Goal: Task Accomplishment & Management: Manage account settings

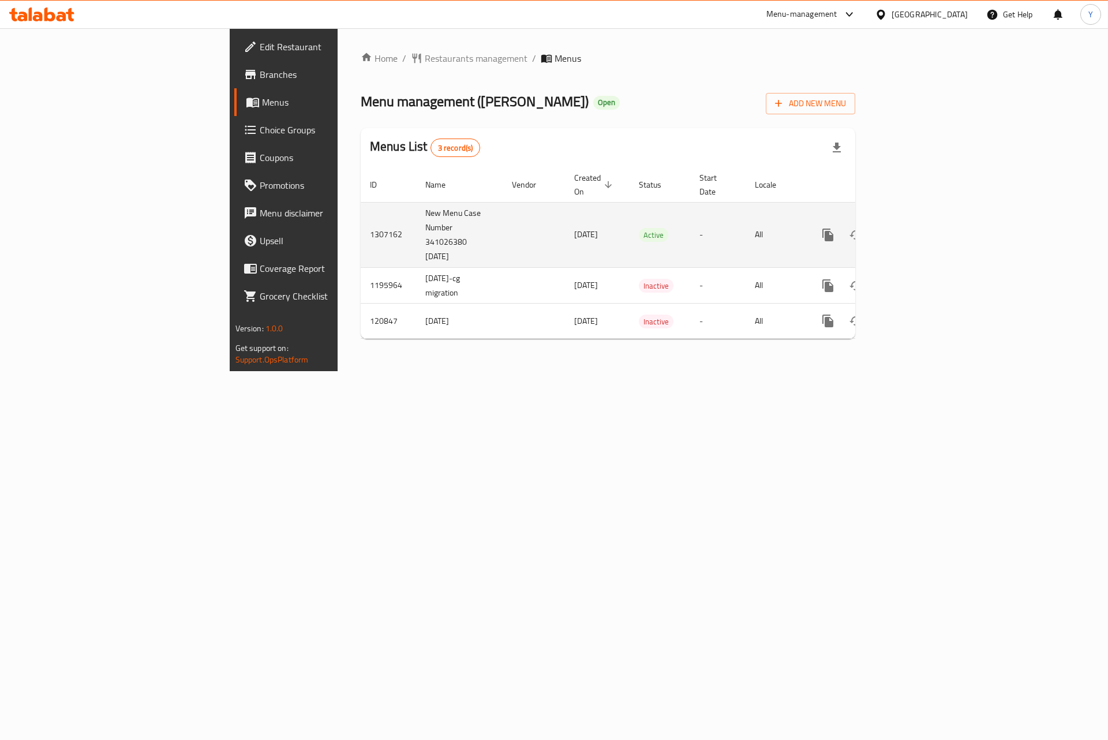
click at [416, 230] on td "New Menu Case Number 341026380 [DATE]" at bounding box center [459, 234] width 87 height 65
click at [416, 230] on td "New Menu Case Number 341026380 21/08/2025" at bounding box center [459, 234] width 87 height 65
click at [925, 225] on link "enhanced table" at bounding box center [911, 235] width 28 height 28
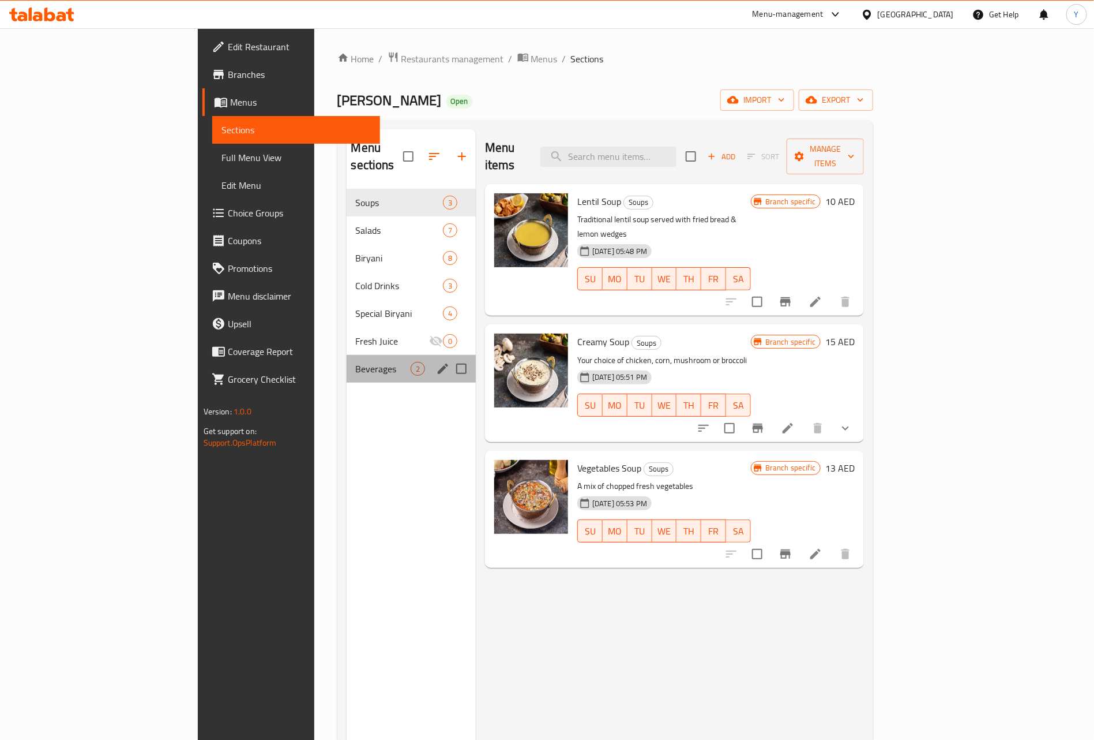
click at [347, 361] on div "Beverages 2" at bounding box center [411, 369] width 129 height 28
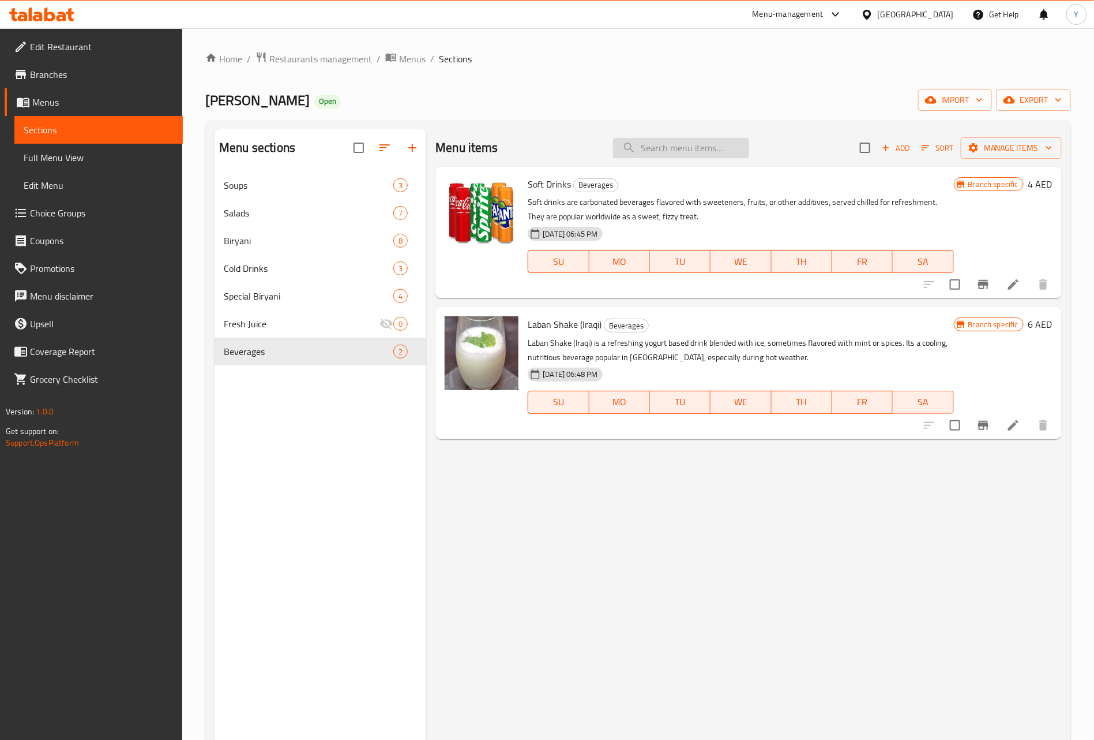
click at [706, 149] on input "search" at bounding box center [681, 148] width 136 height 20
paste input "CHICKEN BIRYANI"
type input "CHICKEN BIRYANI"
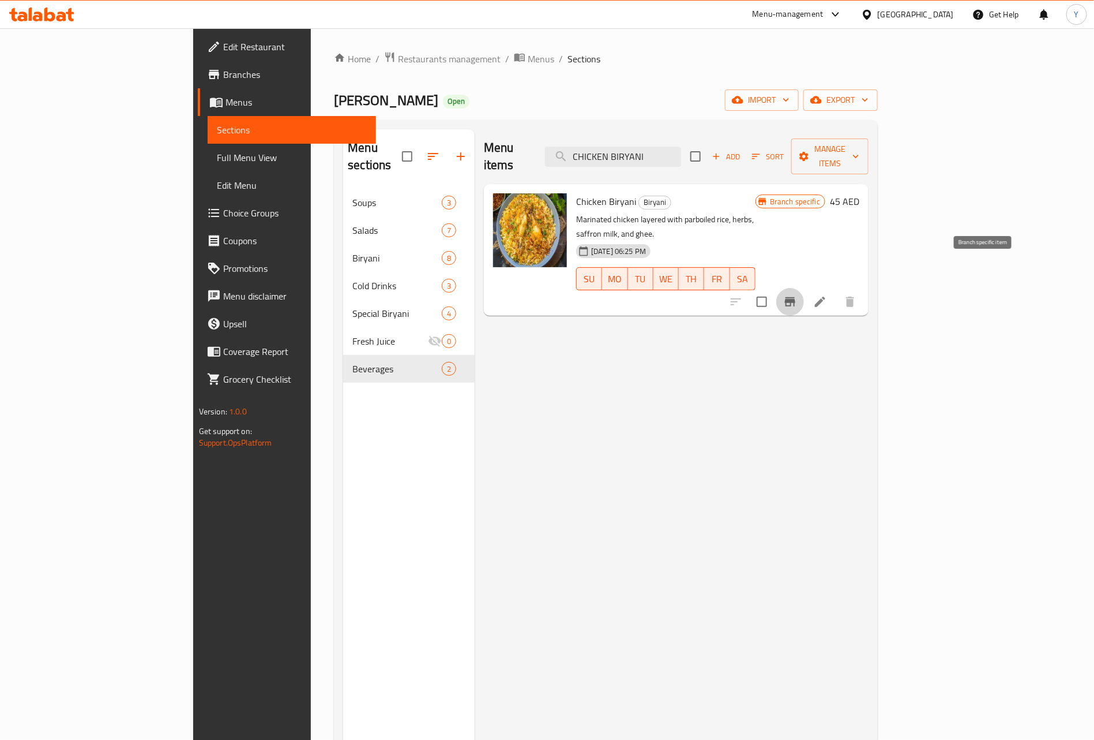
click at [797, 295] on icon "Branch-specific-item" at bounding box center [790, 302] width 14 height 14
click at [796, 297] on icon "Branch-specific-item" at bounding box center [790, 301] width 10 height 9
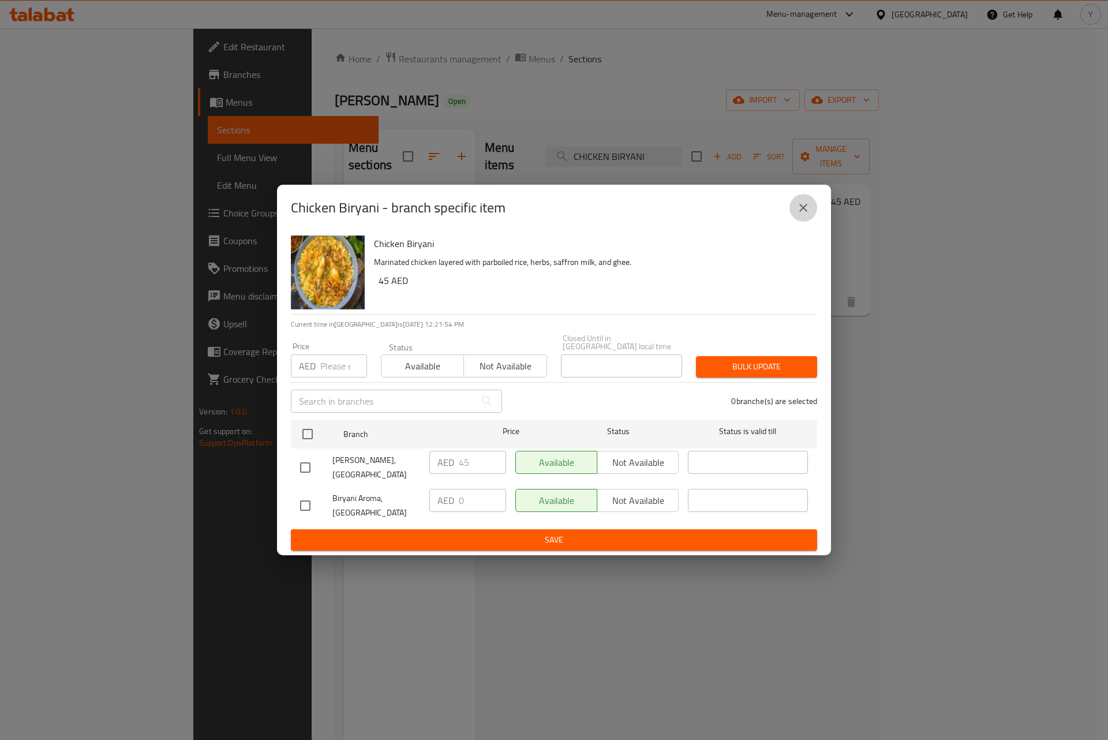
click at [796, 211] on icon "close" at bounding box center [803, 208] width 14 height 14
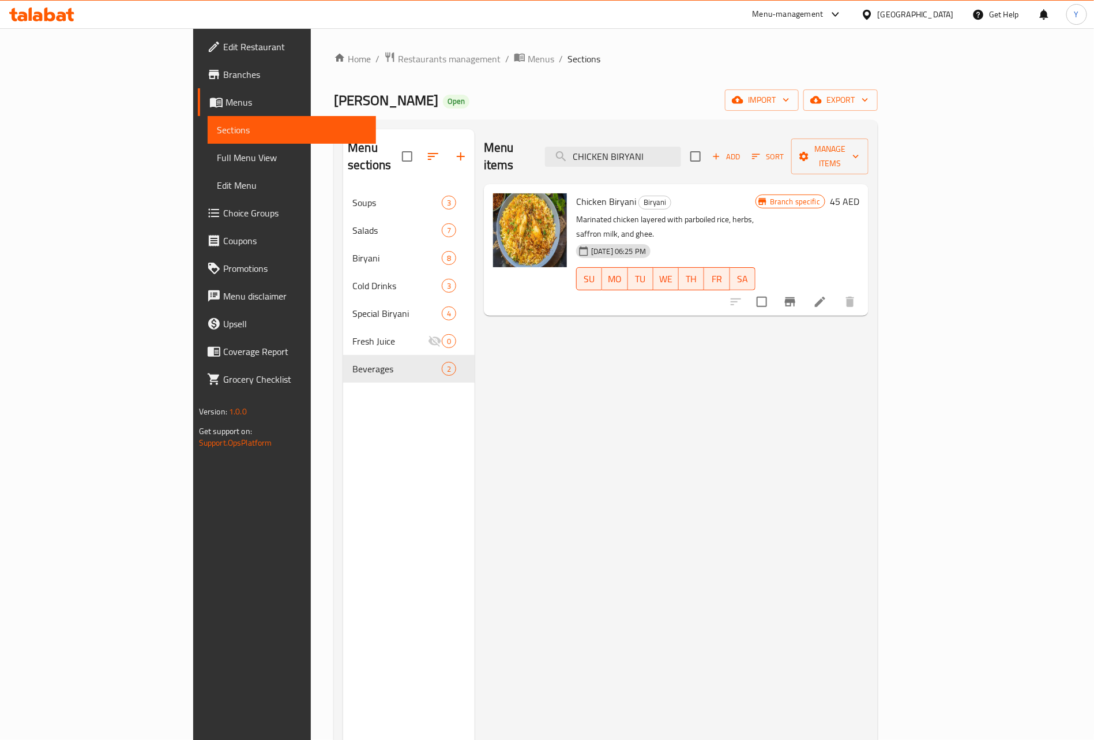
click at [796, 297] on icon "Branch-specific-item" at bounding box center [790, 301] width 10 height 9
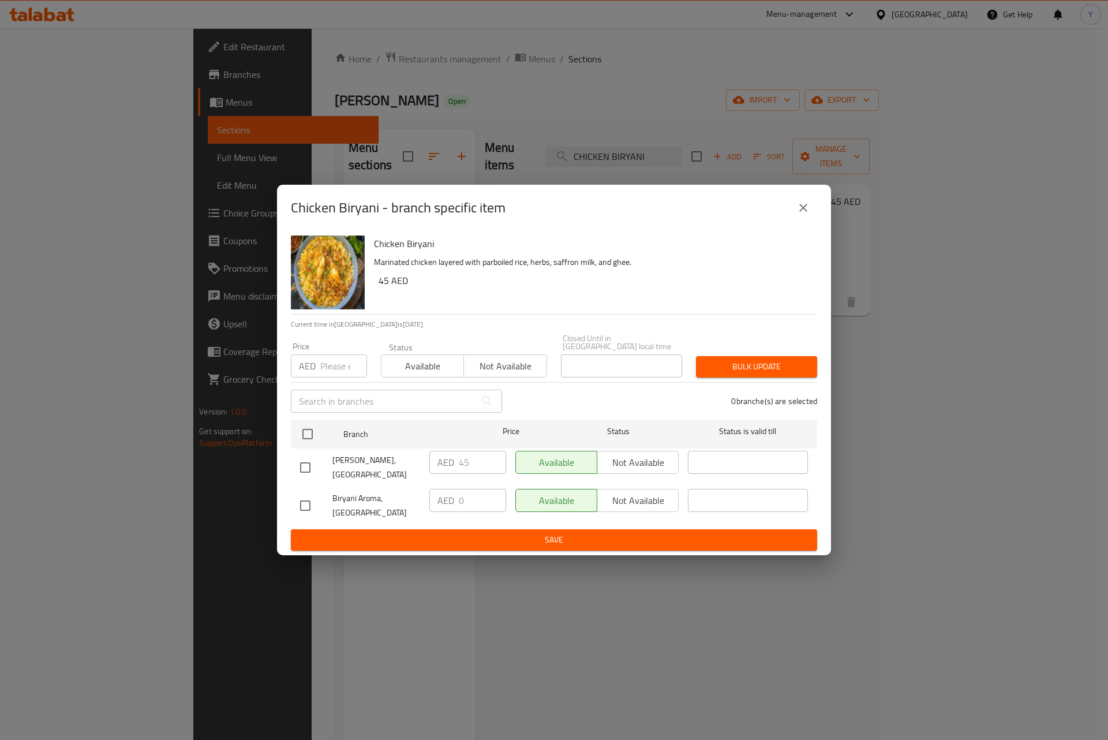
click at [308, 506] on input "checkbox" at bounding box center [305, 505] width 24 height 24
checkbox input "true"
click at [639, 500] on span "Not available" at bounding box center [638, 500] width 72 height 17
click at [608, 557] on div "Chicken Biryani - branch specific item Chicken Biryani Marinated chicken layere…" at bounding box center [554, 370] width 1108 height 740
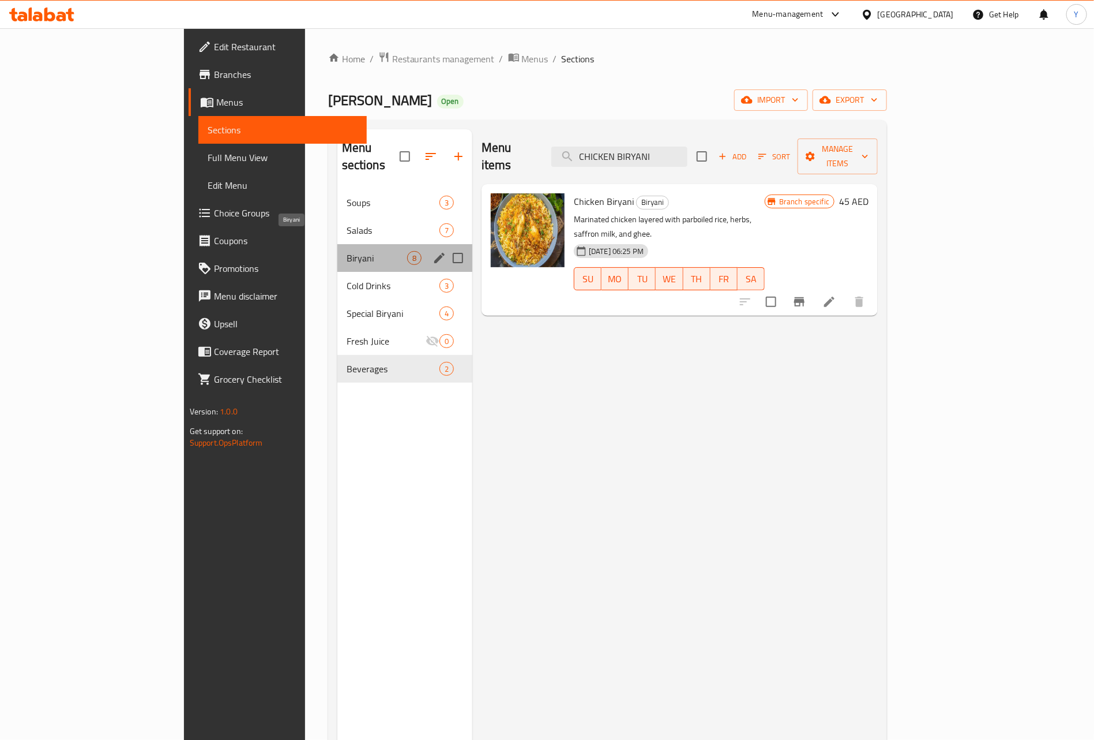
click at [347, 251] on span "Biryani" at bounding box center [377, 258] width 61 height 14
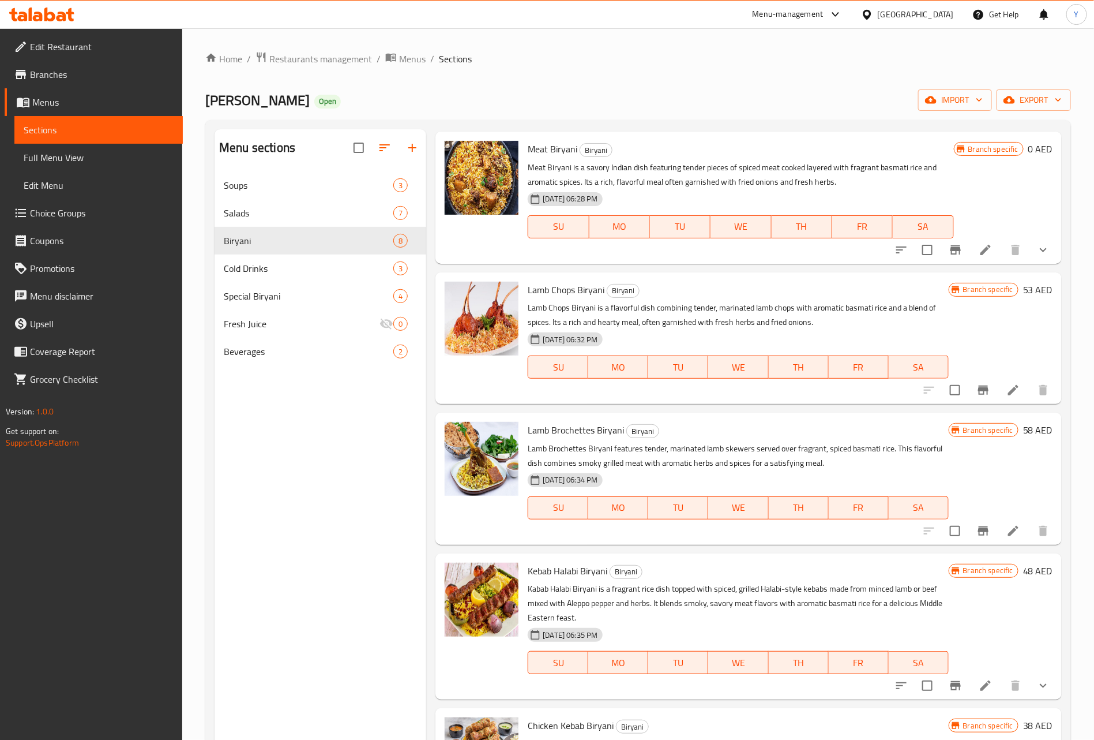
scroll to position [173, 0]
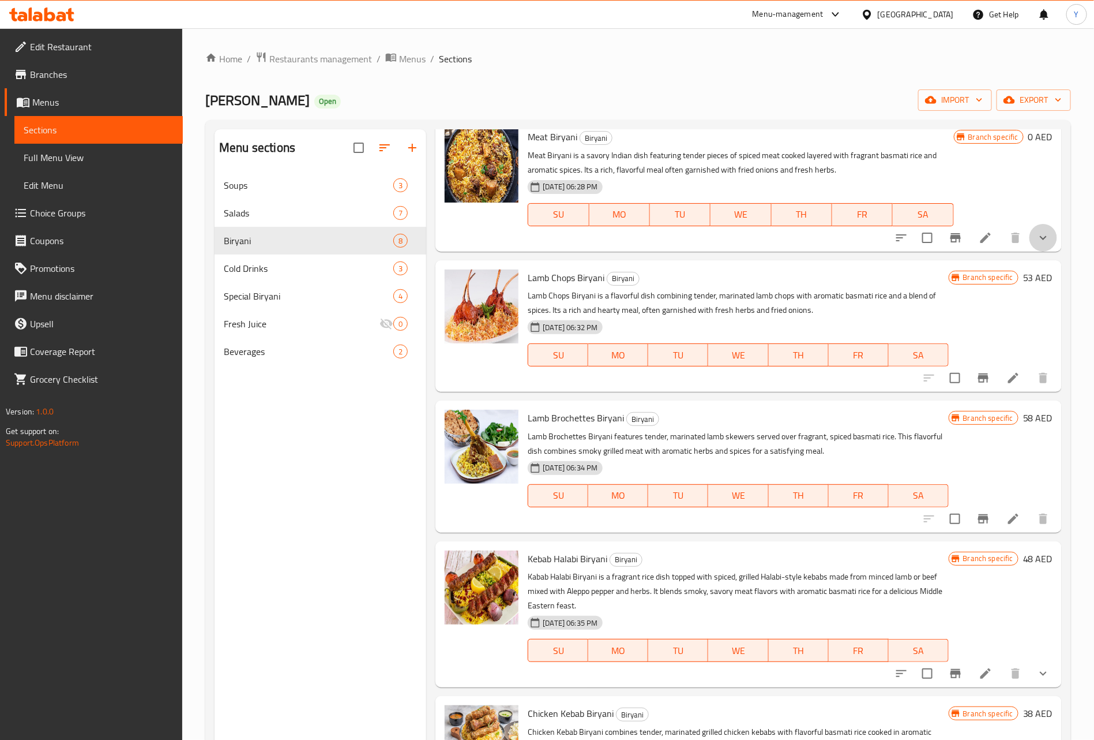
click at [1032, 246] on button "show more" at bounding box center [1044, 238] width 28 height 28
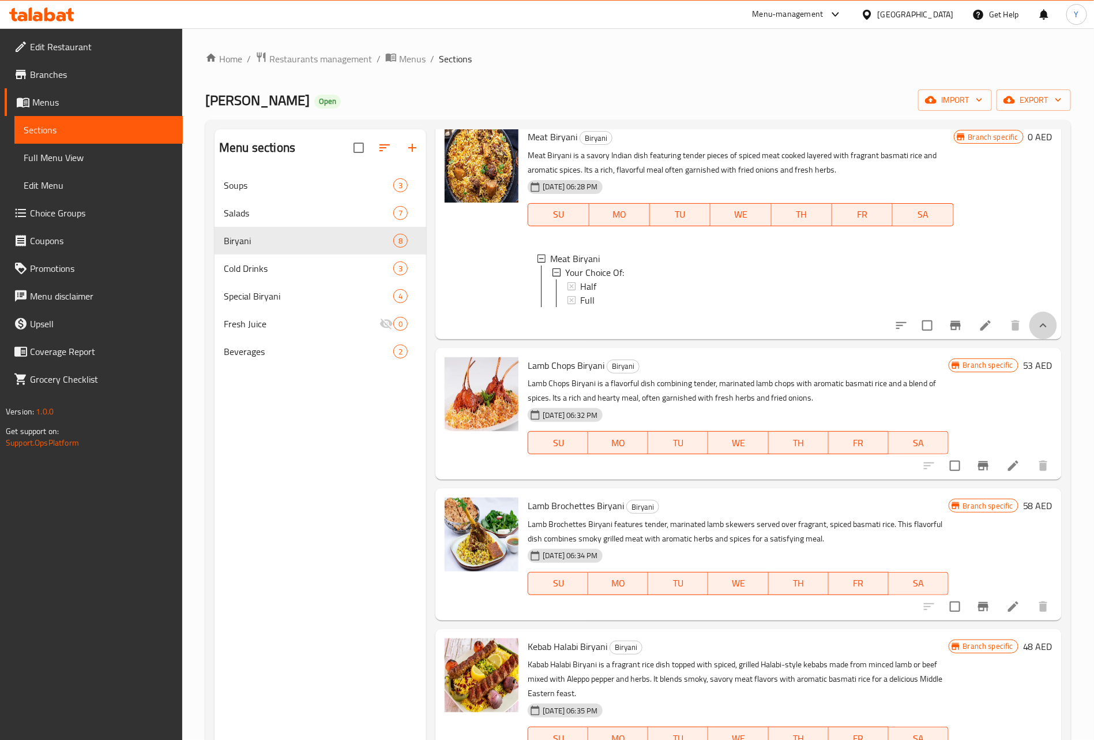
click at [1044, 339] on button "show more" at bounding box center [1044, 326] width 28 height 28
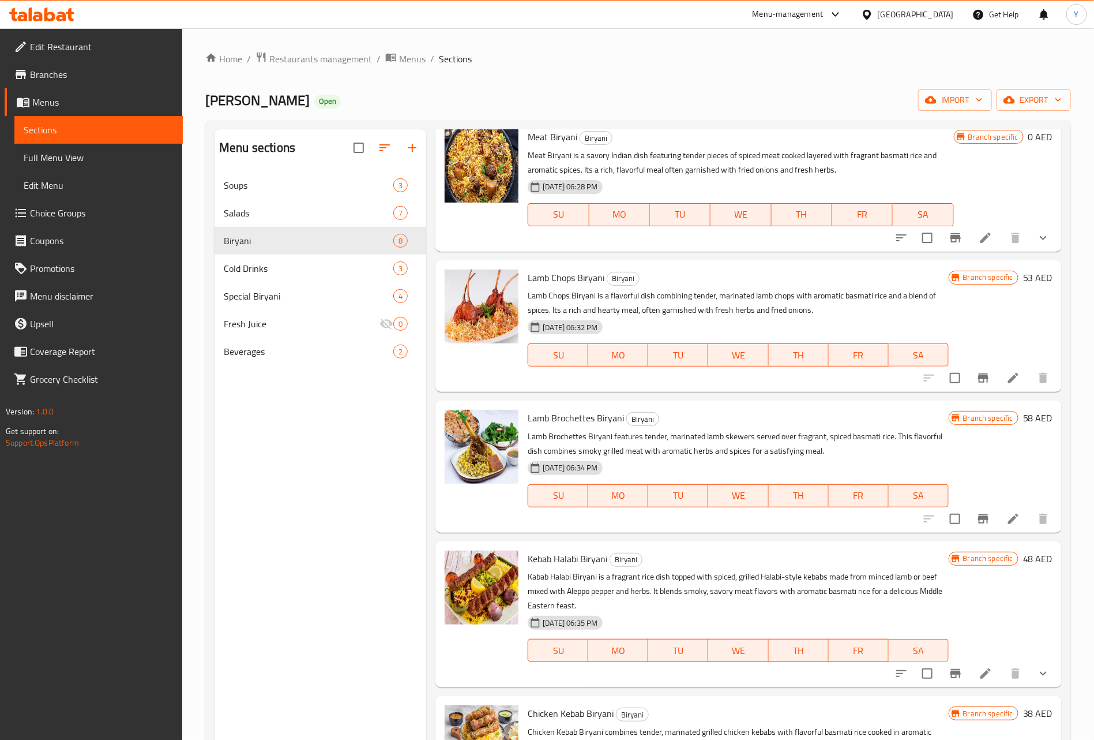
click at [1039, 245] on button "show more" at bounding box center [1044, 238] width 28 height 28
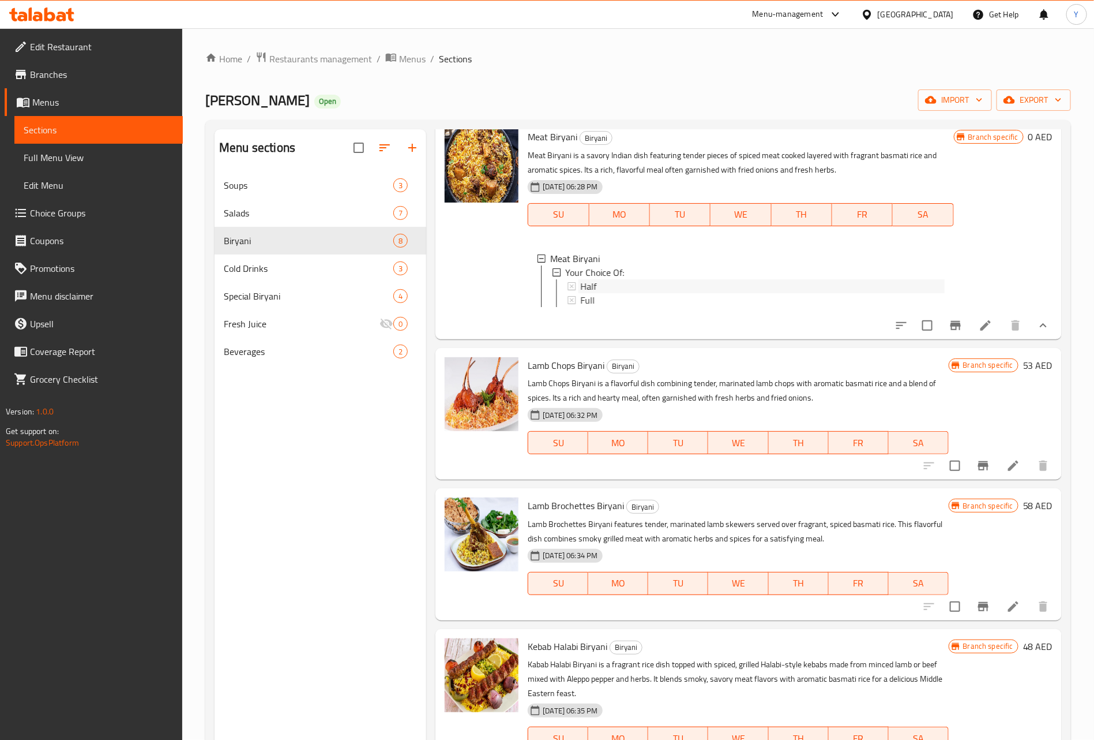
click at [692, 280] on div "Half" at bounding box center [763, 286] width 364 height 14
click at [657, 293] on div "Full" at bounding box center [762, 300] width 364 height 14
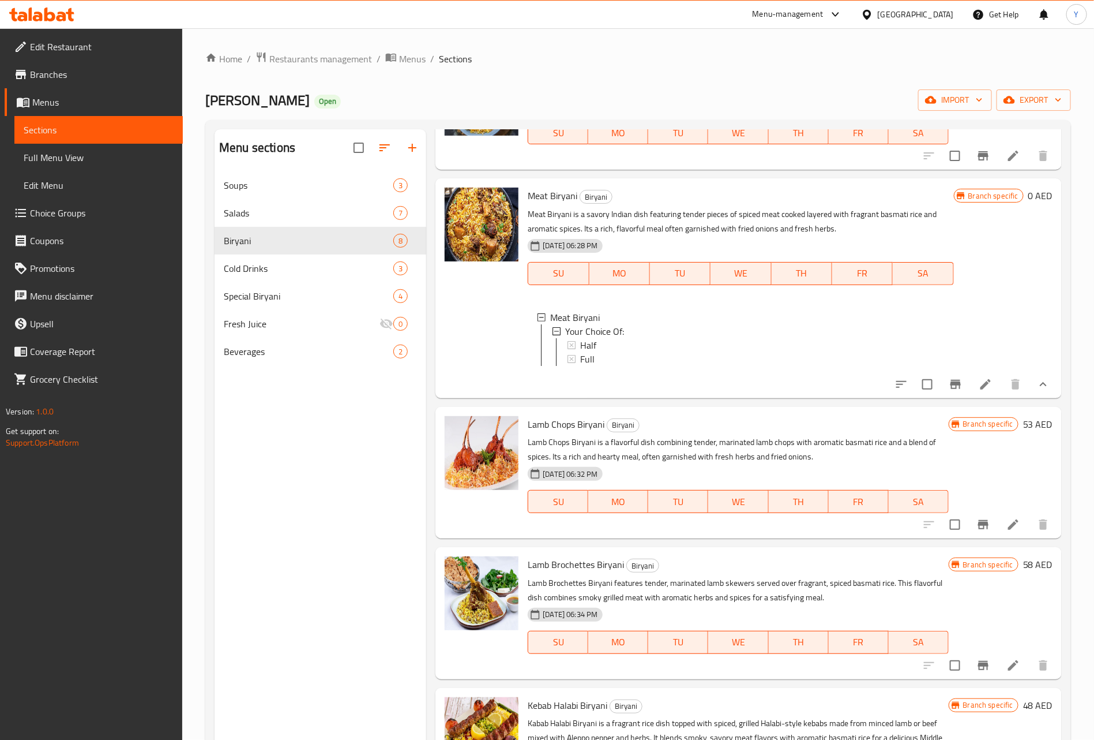
scroll to position [0, 0]
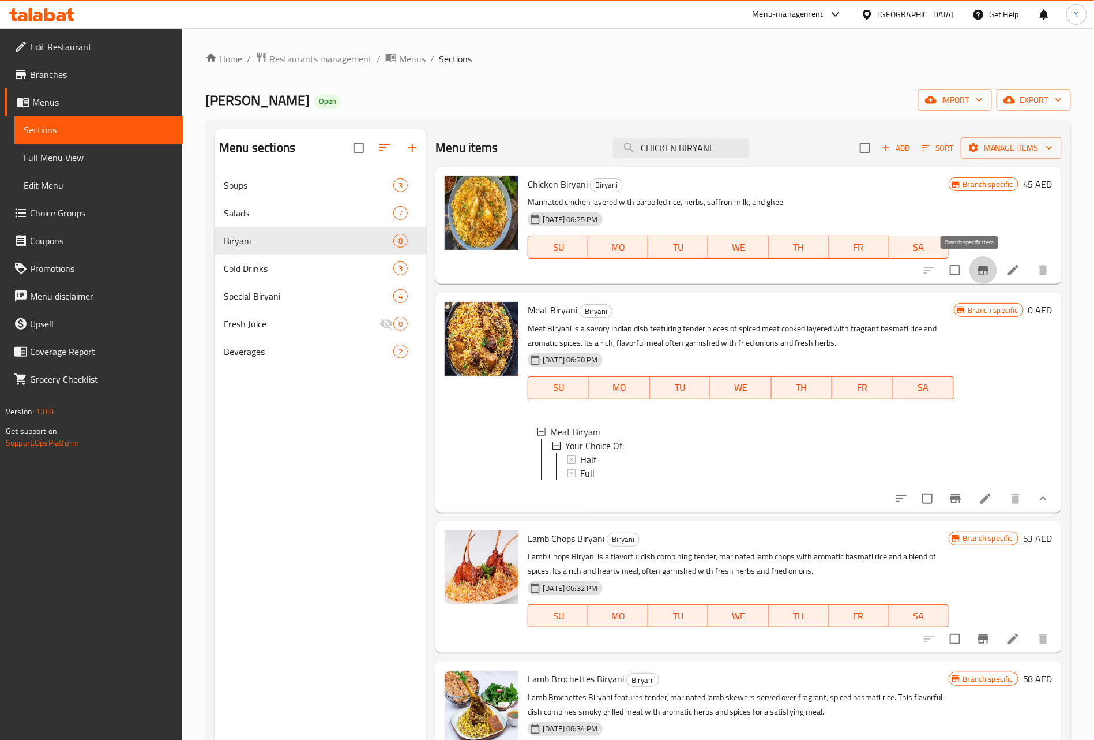
click at [977, 275] on icon "Branch-specific-item" at bounding box center [984, 270] width 14 height 14
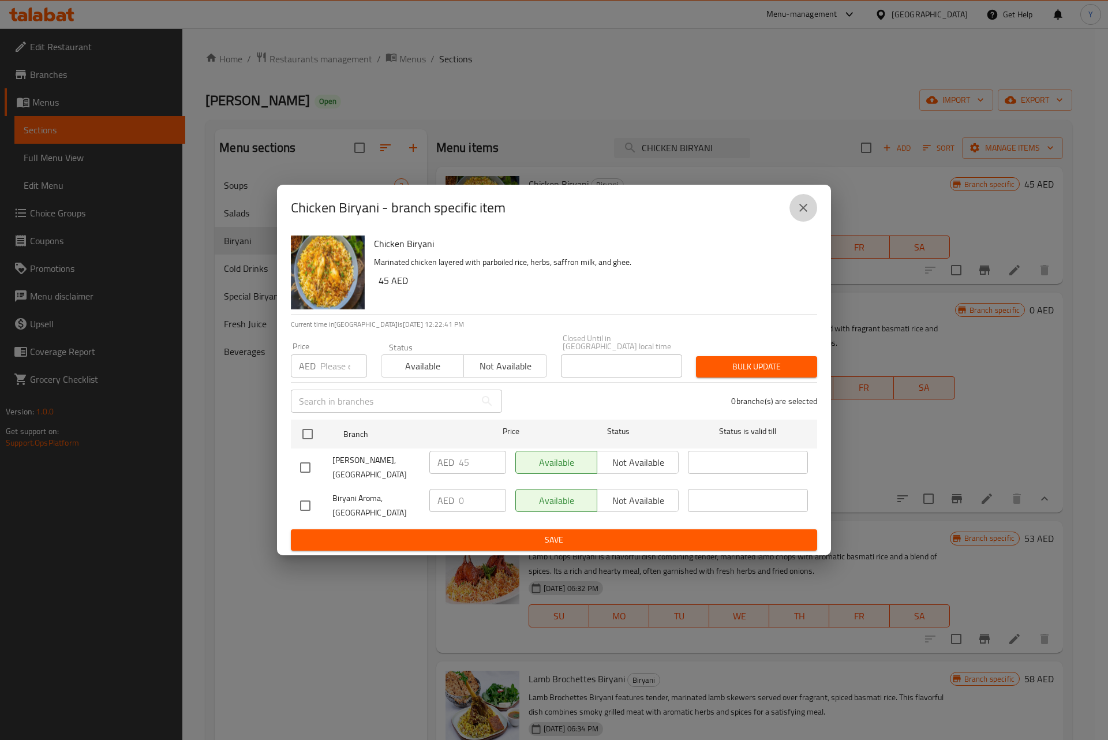
click at [805, 213] on icon "close" at bounding box center [803, 208] width 14 height 14
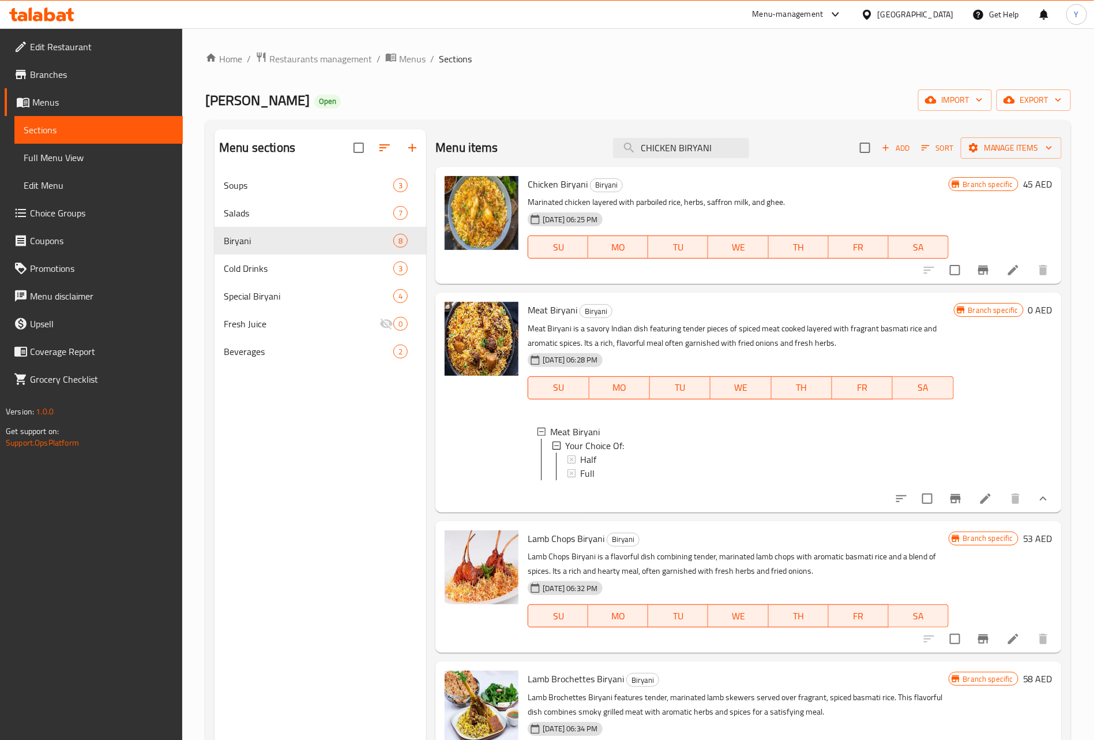
click at [1011, 276] on li at bounding box center [1014, 270] width 32 height 21
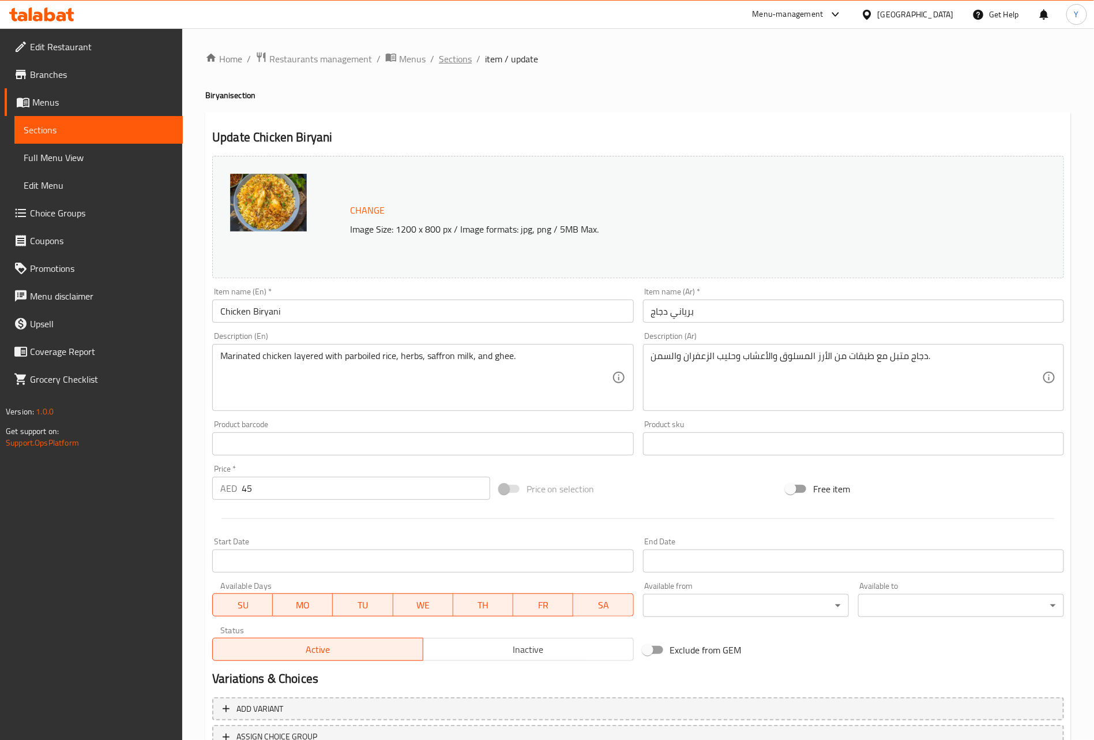
click at [456, 55] on span "Sections" at bounding box center [455, 59] width 33 height 14
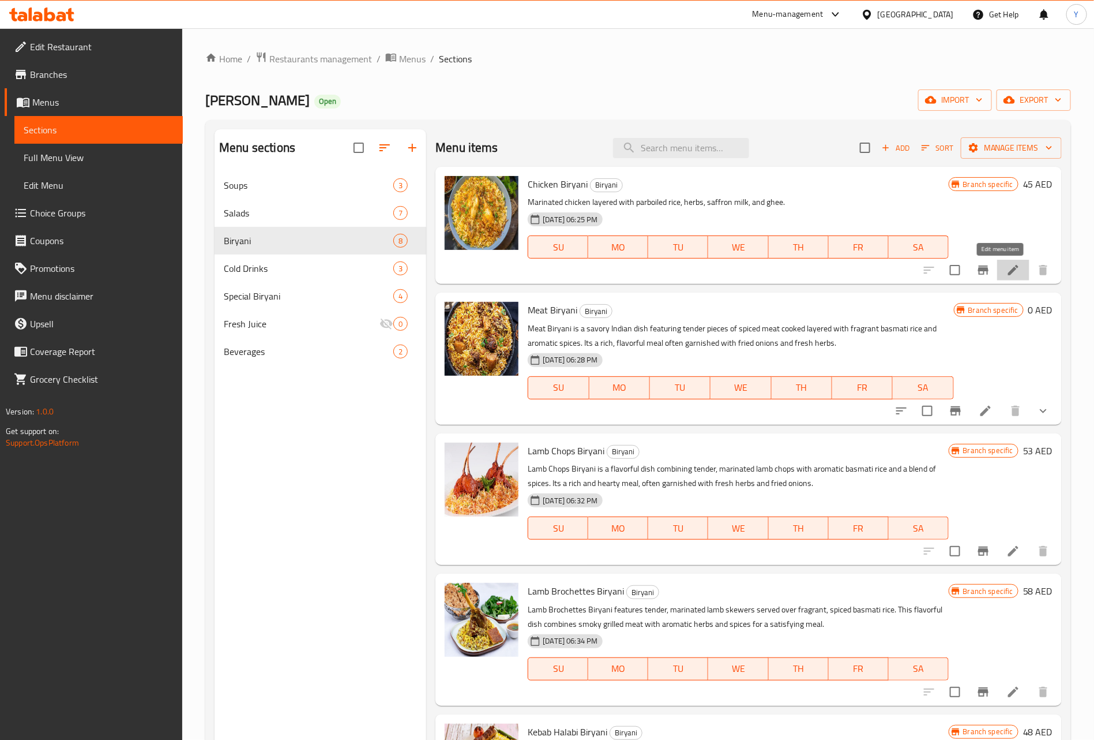
click at [1009, 272] on icon at bounding box center [1014, 270] width 10 height 10
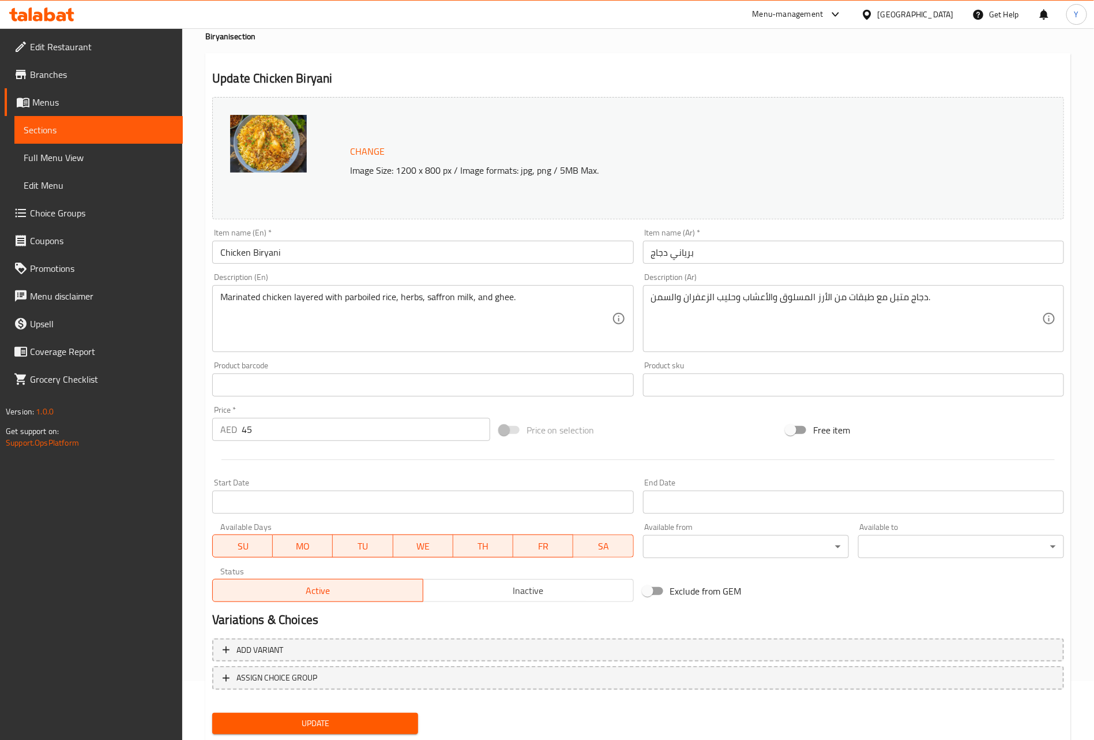
scroll to position [91, 0]
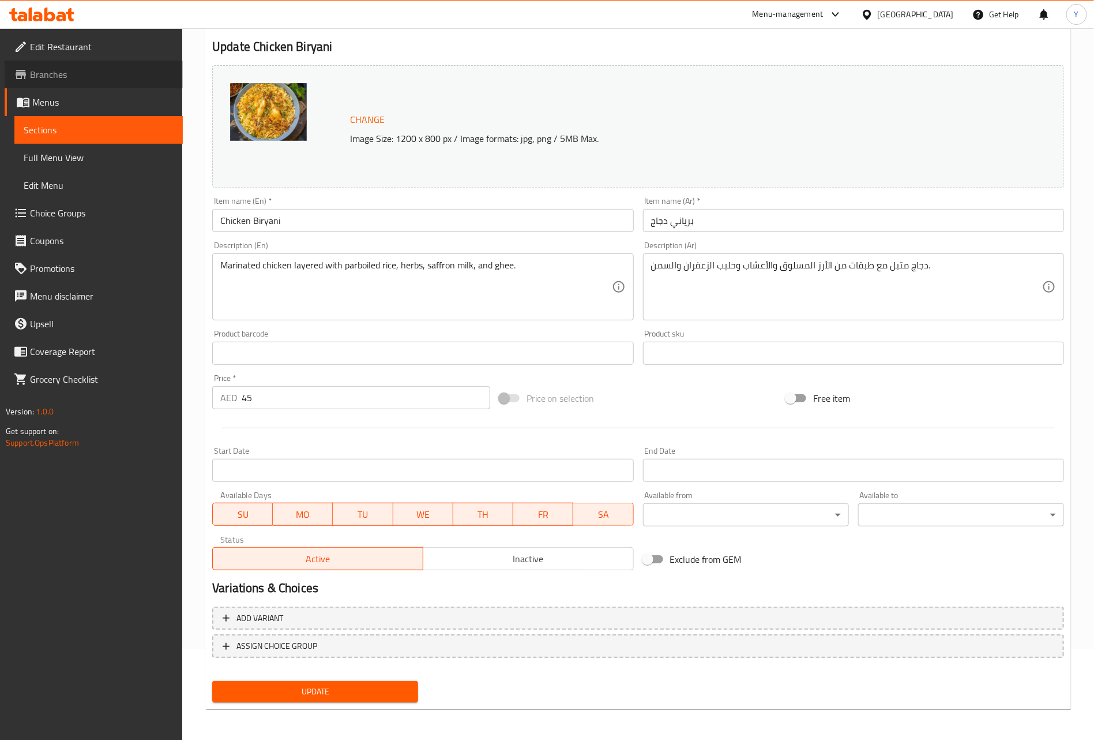
click at [90, 74] on span "Branches" at bounding box center [102, 75] width 144 height 14
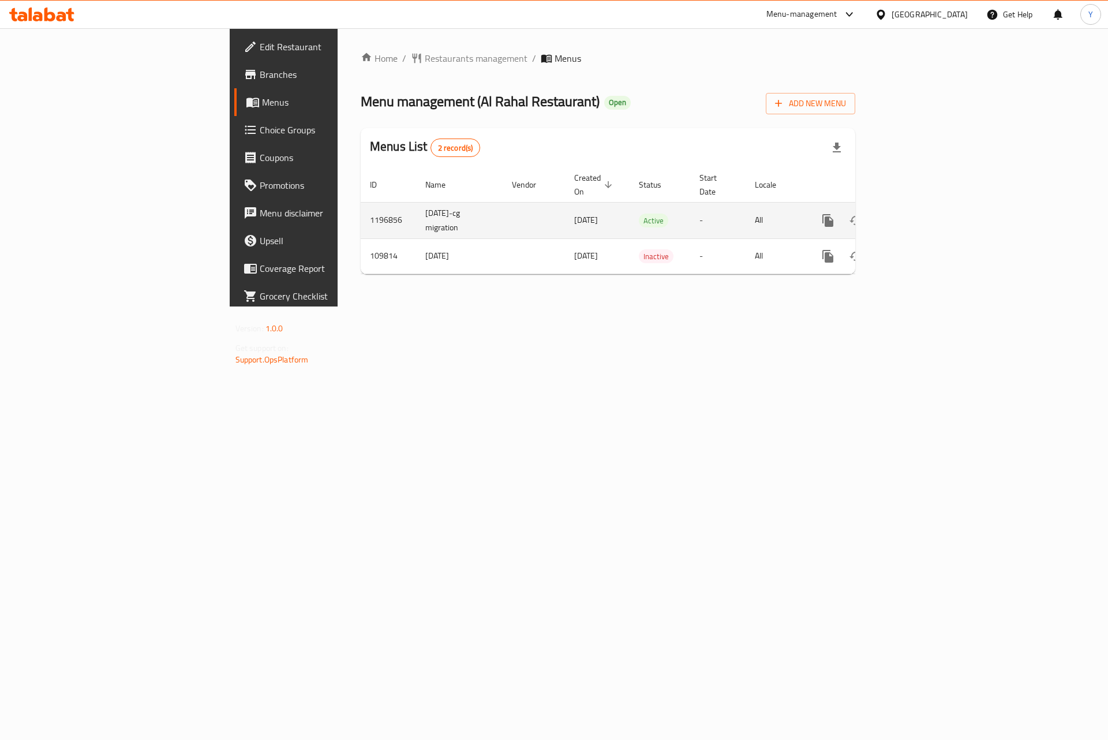
click at [918, 213] on icon "enhanced table" at bounding box center [911, 220] width 14 height 14
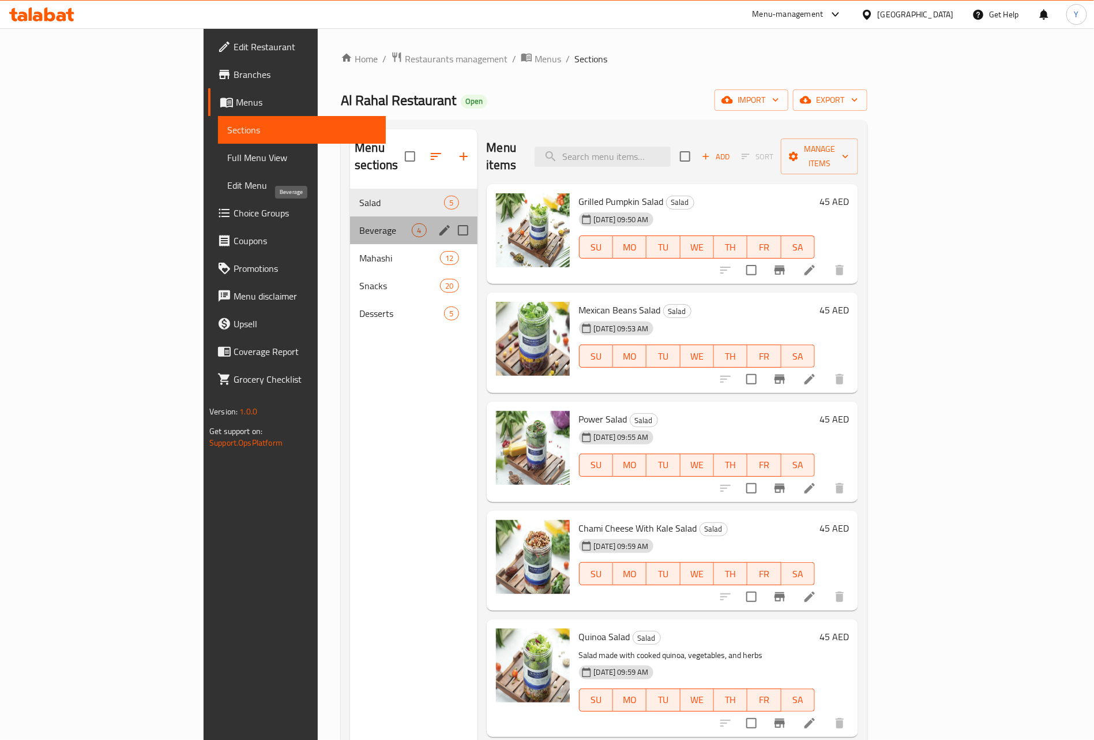
click at [359, 223] on span "Beverage" at bounding box center [385, 230] width 53 height 14
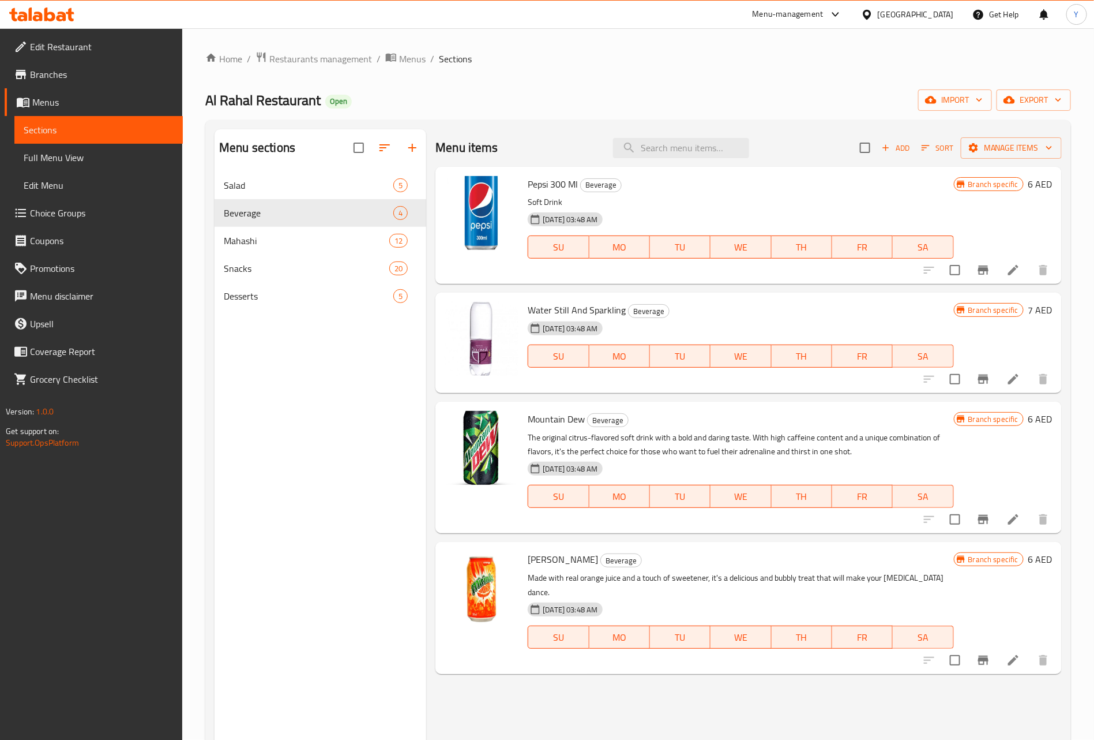
click at [314, 170] on nav "Salad 5 Beverage 4 Mahashi 12 Snacks 20 Desserts 5" at bounding box center [321, 241] width 212 height 148
click at [306, 174] on div "Salad 5" at bounding box center [321, 185] width 212 height 28
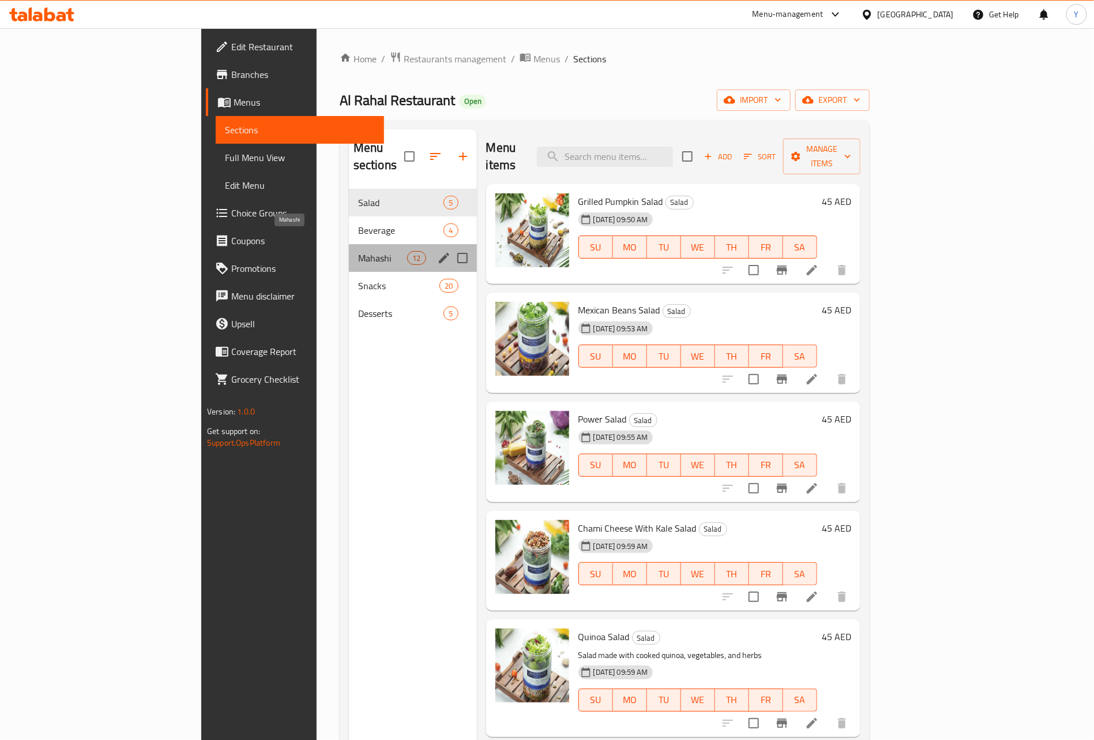
click at [358, 251] on span "Mahashi" at bounding box center [382, 258] width 49 height 14
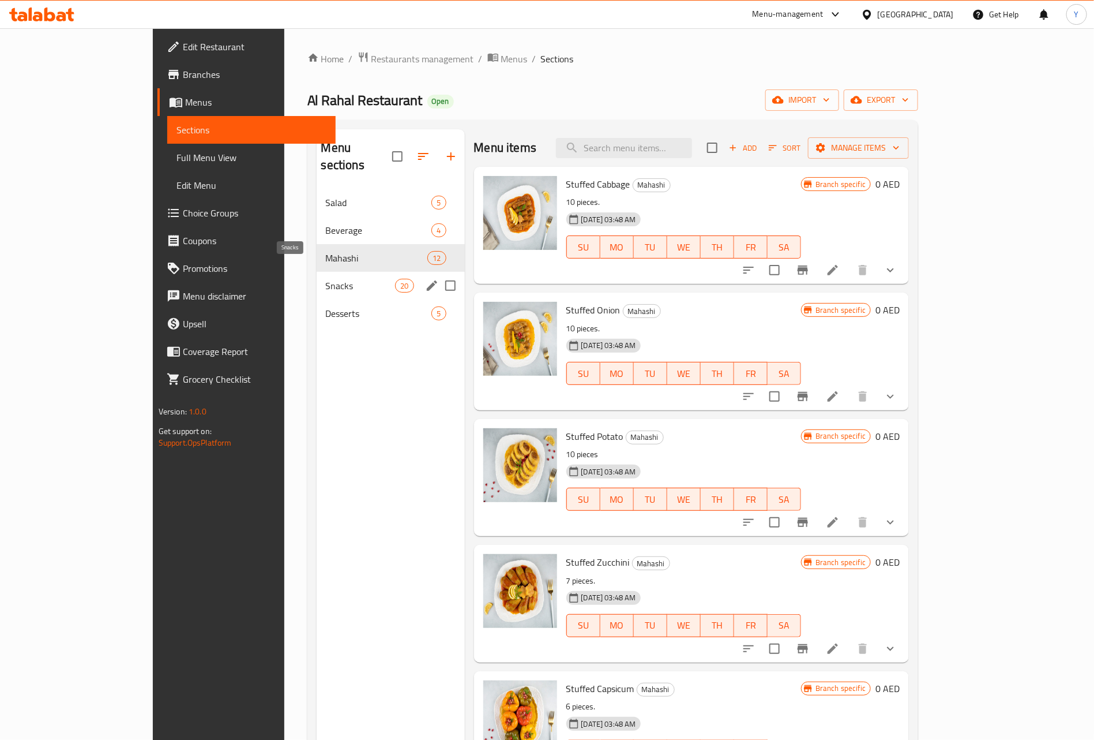
click at [326, 279] on span "Snacks" at bounding box center [361, 286] width 70 height 14
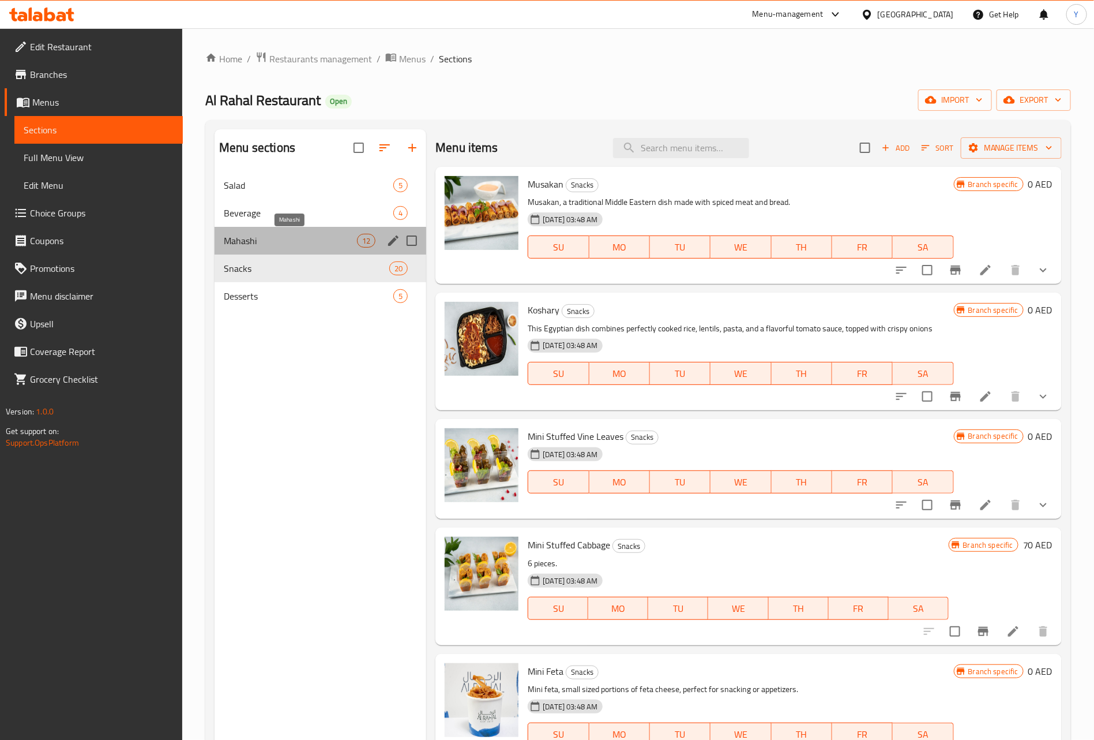
click at [286, 238] on span "Mahashi" at bounding box center [290, 241] width 133 height 14
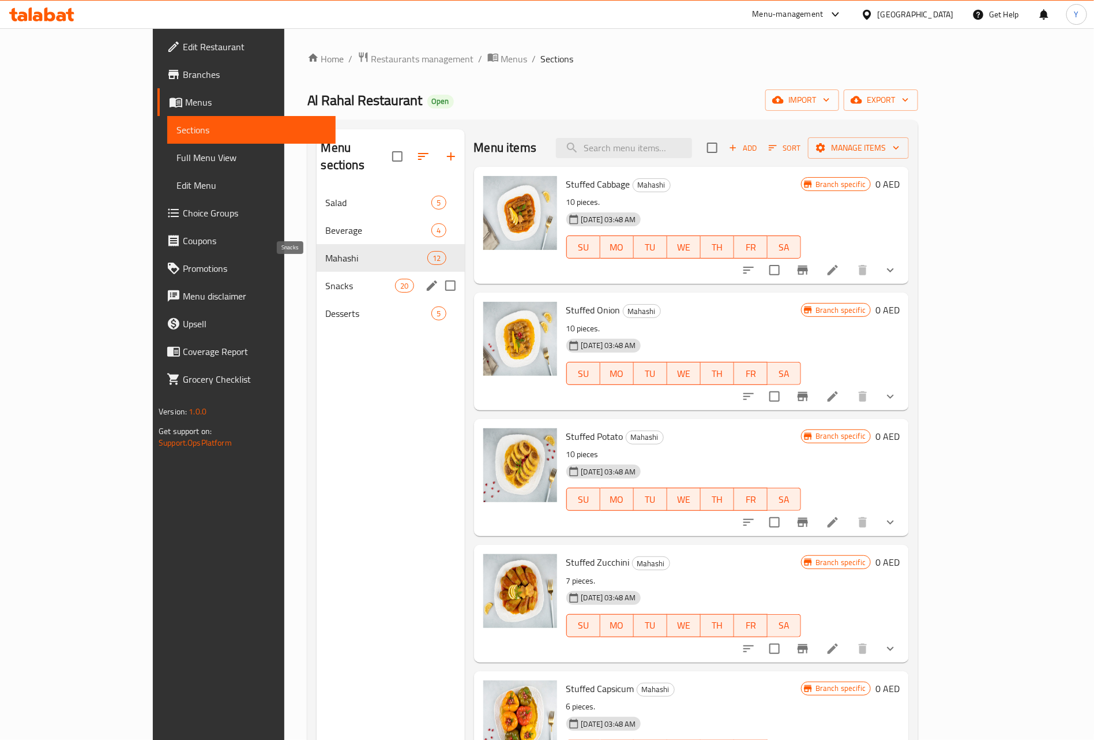
click at [326, 279] on span "Snacks" at bounding box center [361, 286] width 70 height 14
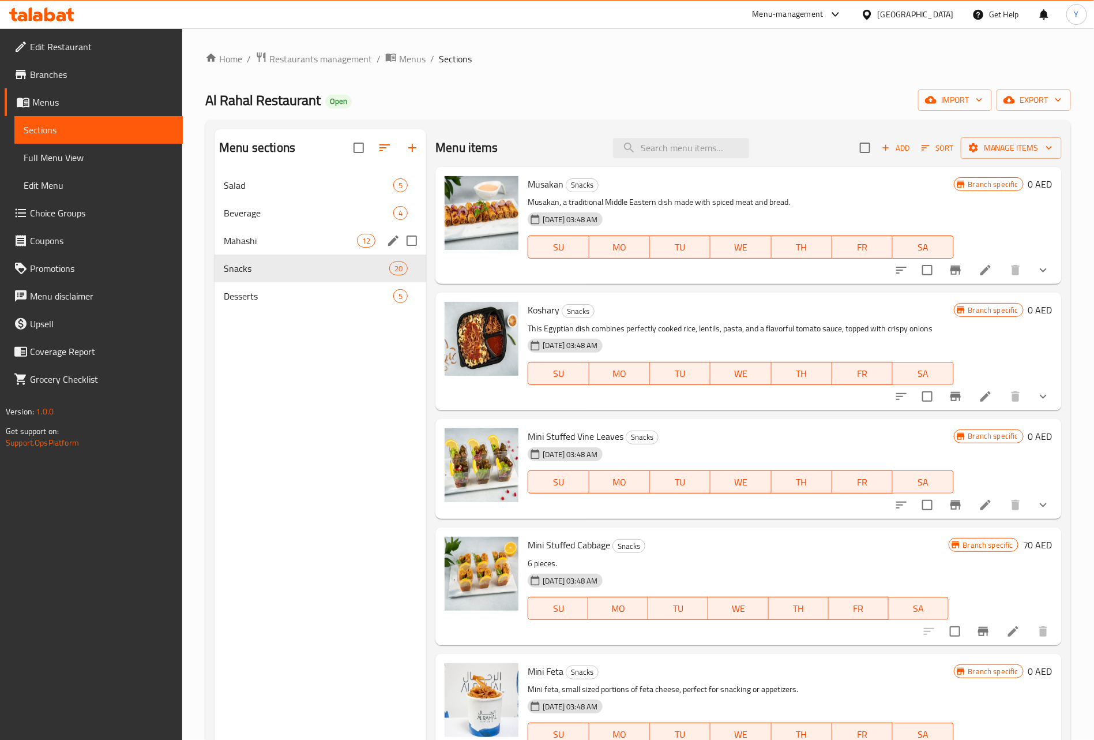
click at [331, 251] on div "Mahashi 12" at bounding box center [321, 241] width 212 height 28
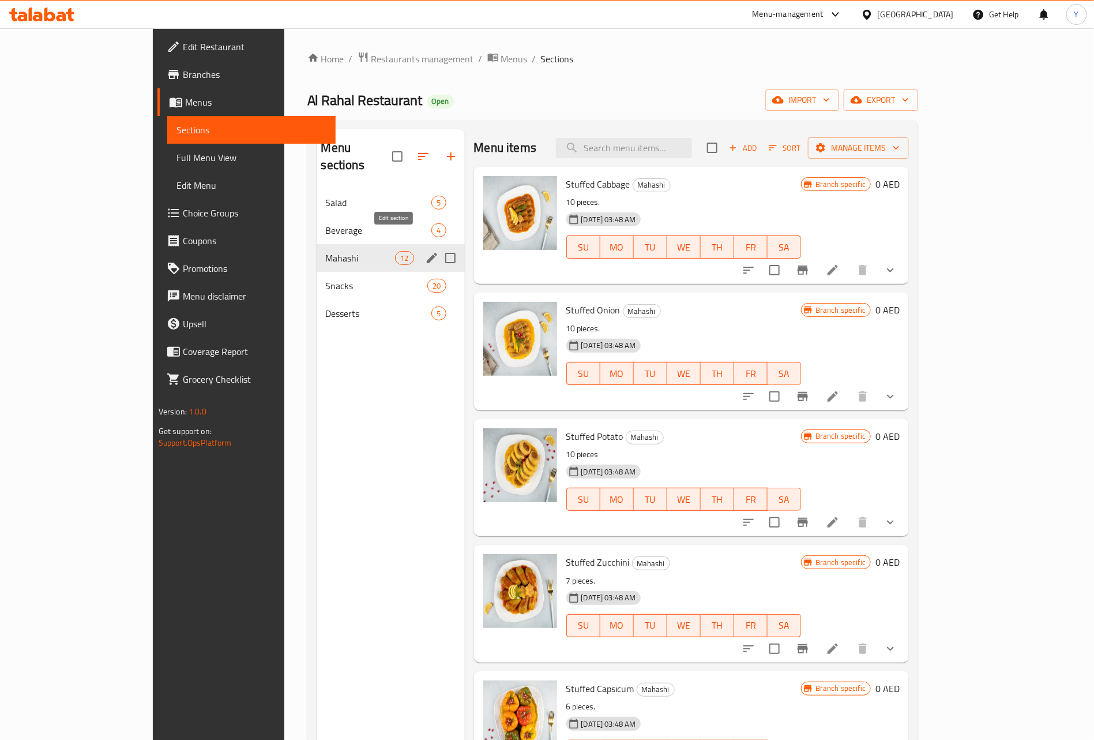
click at [427, 253] on icon "edit" at bounding box center [432, 258] width 10 height 10
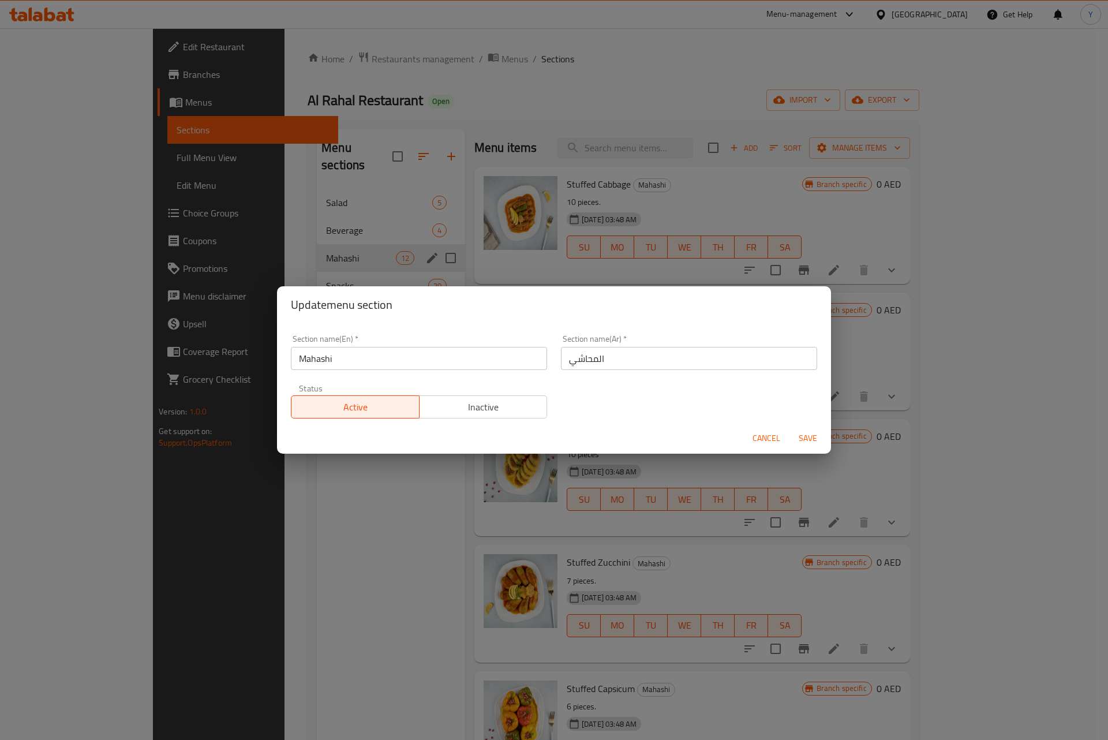
click at [441, 353] on input "Mahashi" at bounding box center [419, 358] width 256 height 23
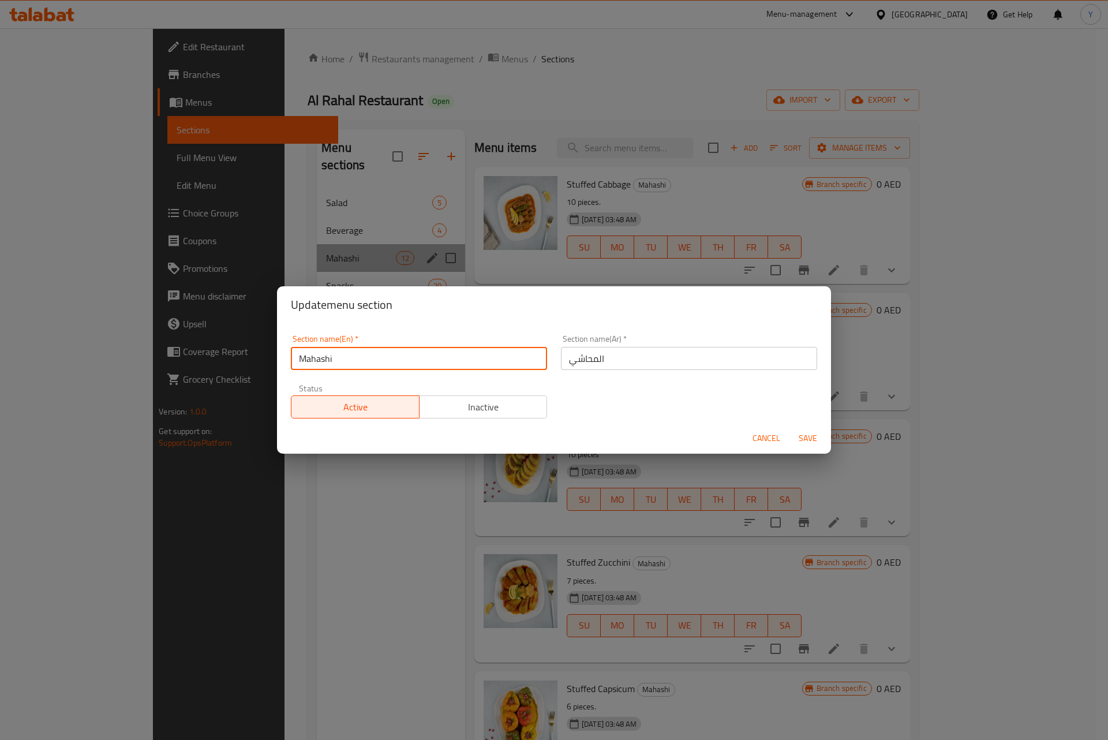
click at [441, 353] on input "Mahashi" at bounding box center [419, 358] width 256 height 23
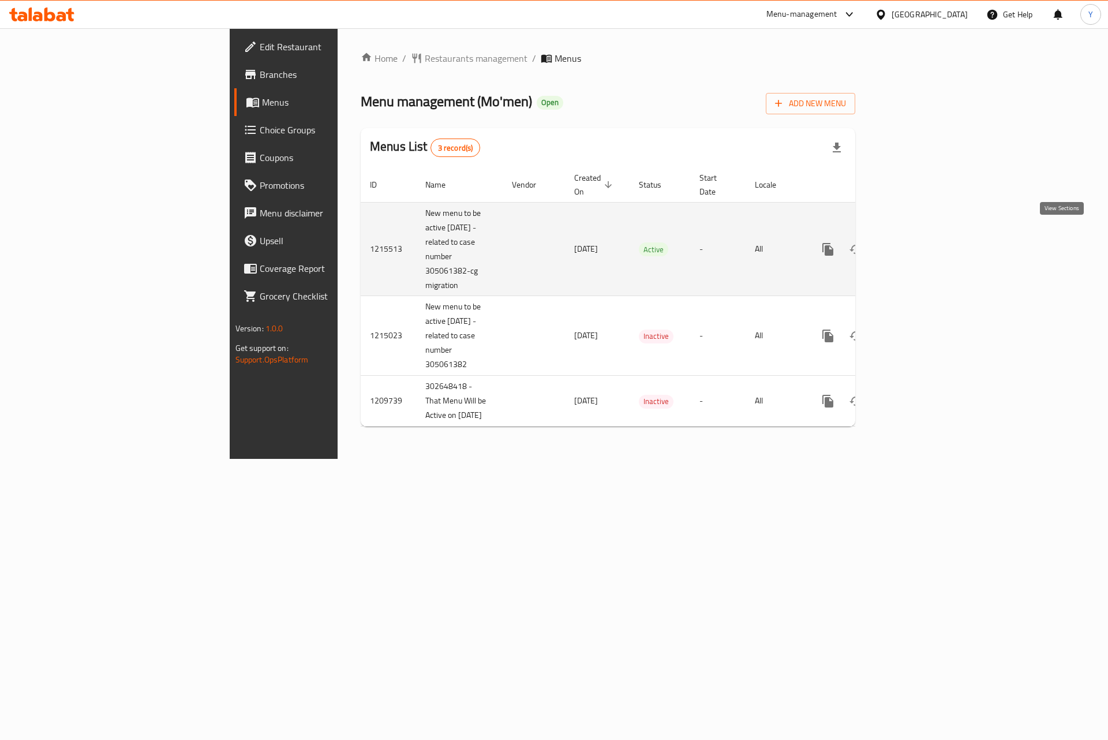
click at [925, 239] on link "enhanced table" at bounding box center [911, 249] width 28 height 28
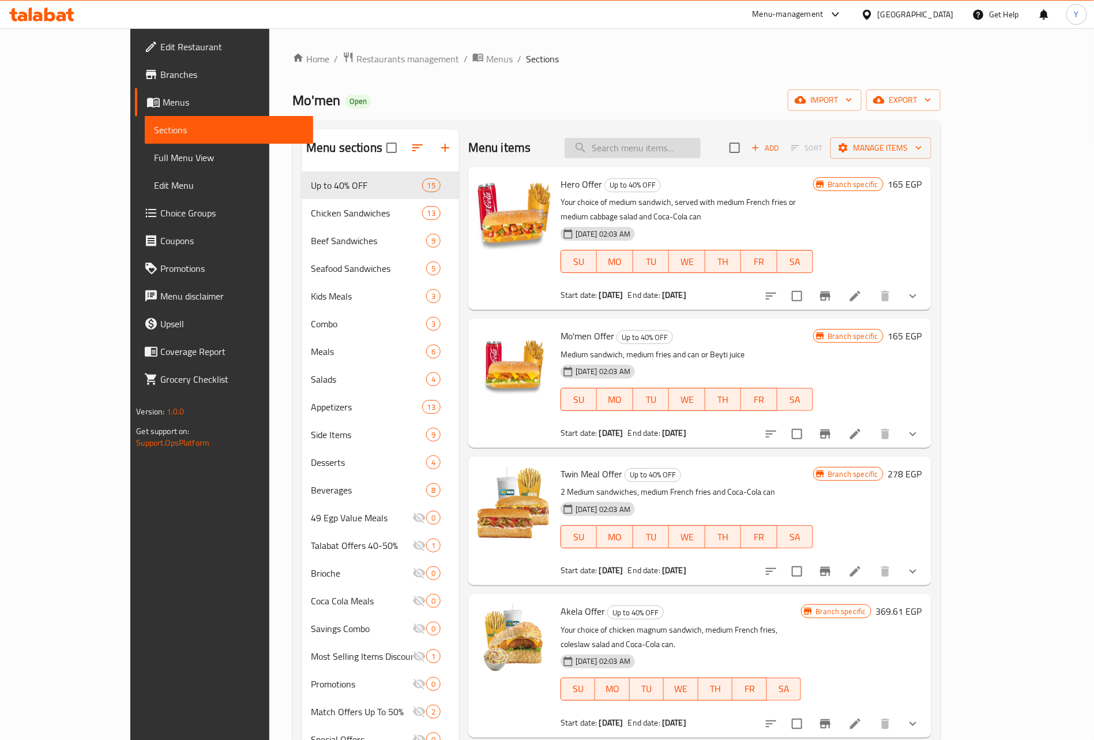
click at [698, 151] on input "search" at bounding box center [633, 148] width 136 height 20
paste input "فيلي تشيز"
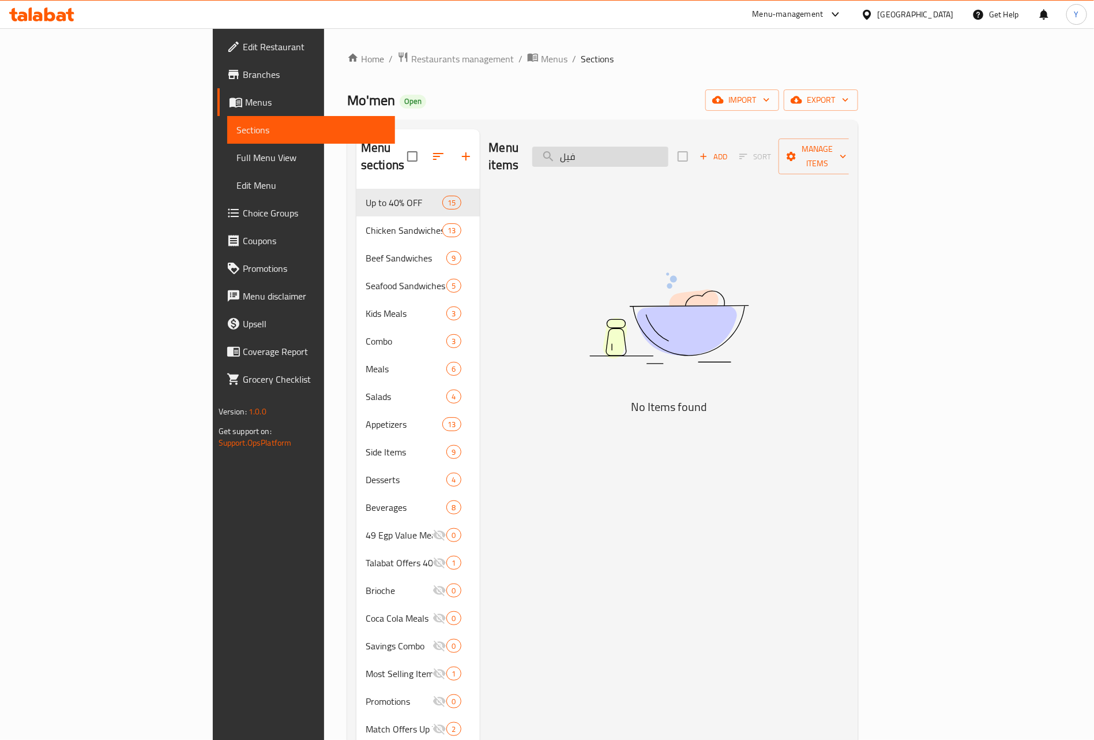
paste input "Philly"
type input "Philly"
click at [669, 149] on input "Philly" at bounding box center [601, 157] width 136 height 20
drag, startPoint x: 127, startPoint y: 76, endPoint x: 141, endPoint y: 83, distance: 15.5
click at [243, 76] on span "Branches" at bounding box center [315, 75] width 144 height 14
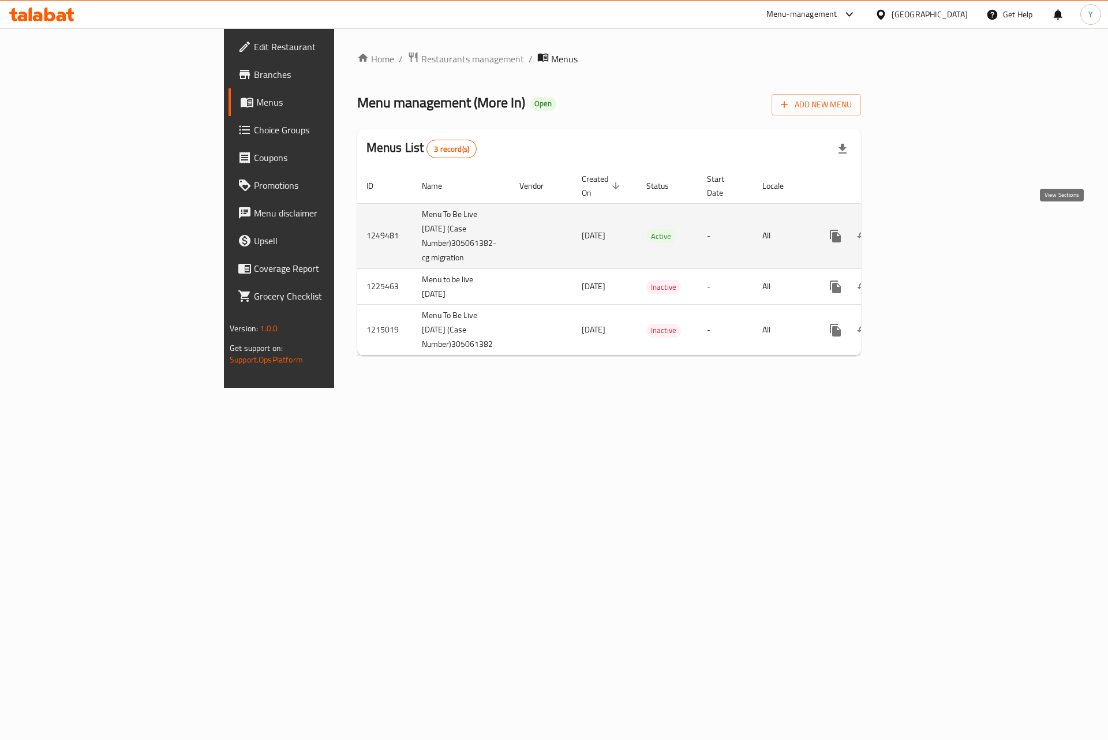
click at [925, 229] on icon "enhanced table" at bounding box center [919, 236] width 14 height 14
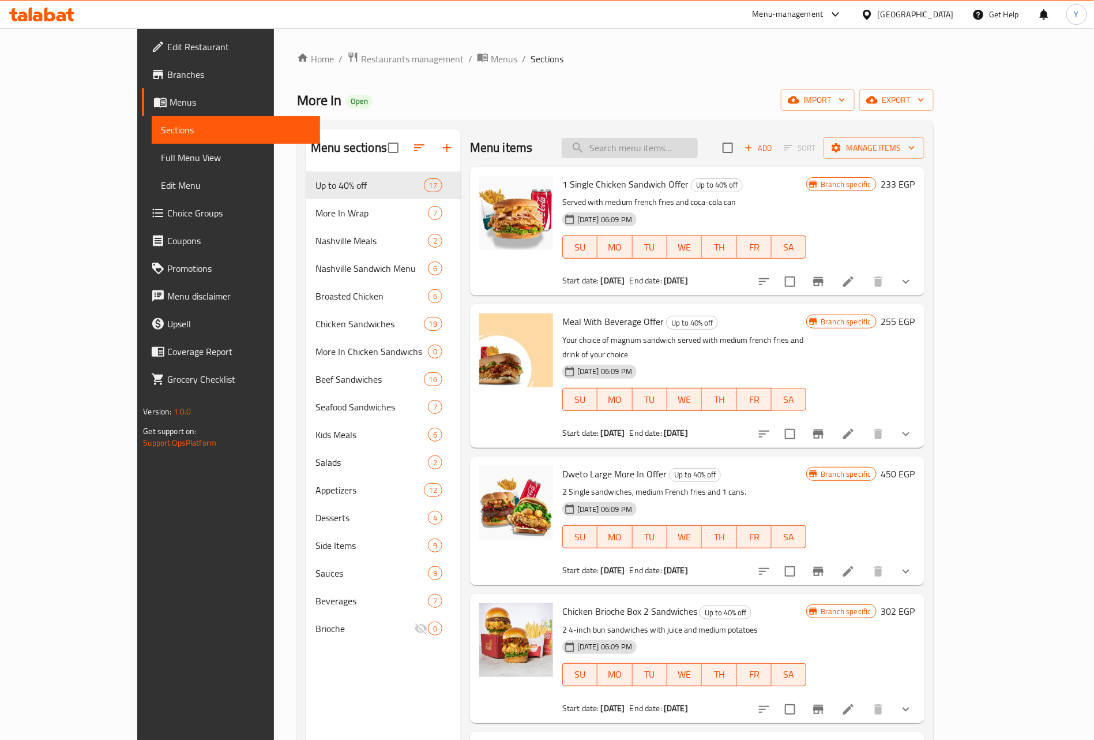
click at [698, 144] on input "search" at bounding box center [630, 148] width 136 height 20
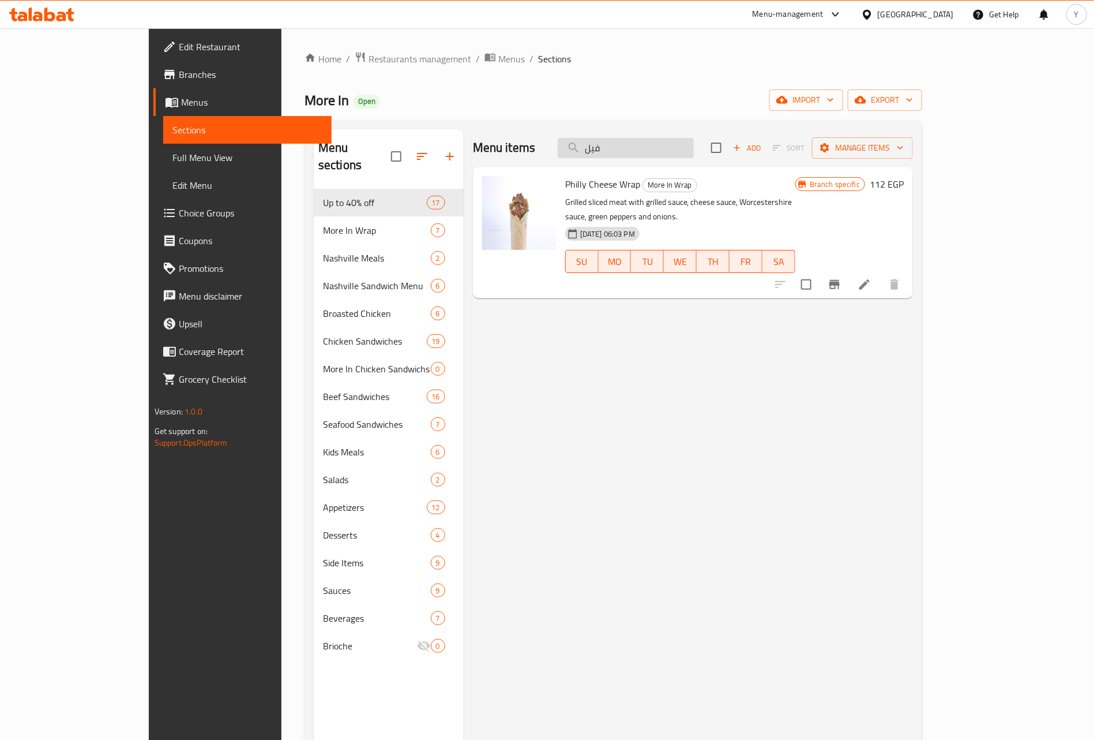
paste input "Philly"
type input "Philly"
click at [179, 74] on span "Branches" at bounding box center [251, 75] width 144 height 14
